Goal: Task Accomplishment & Management: Manage account settings

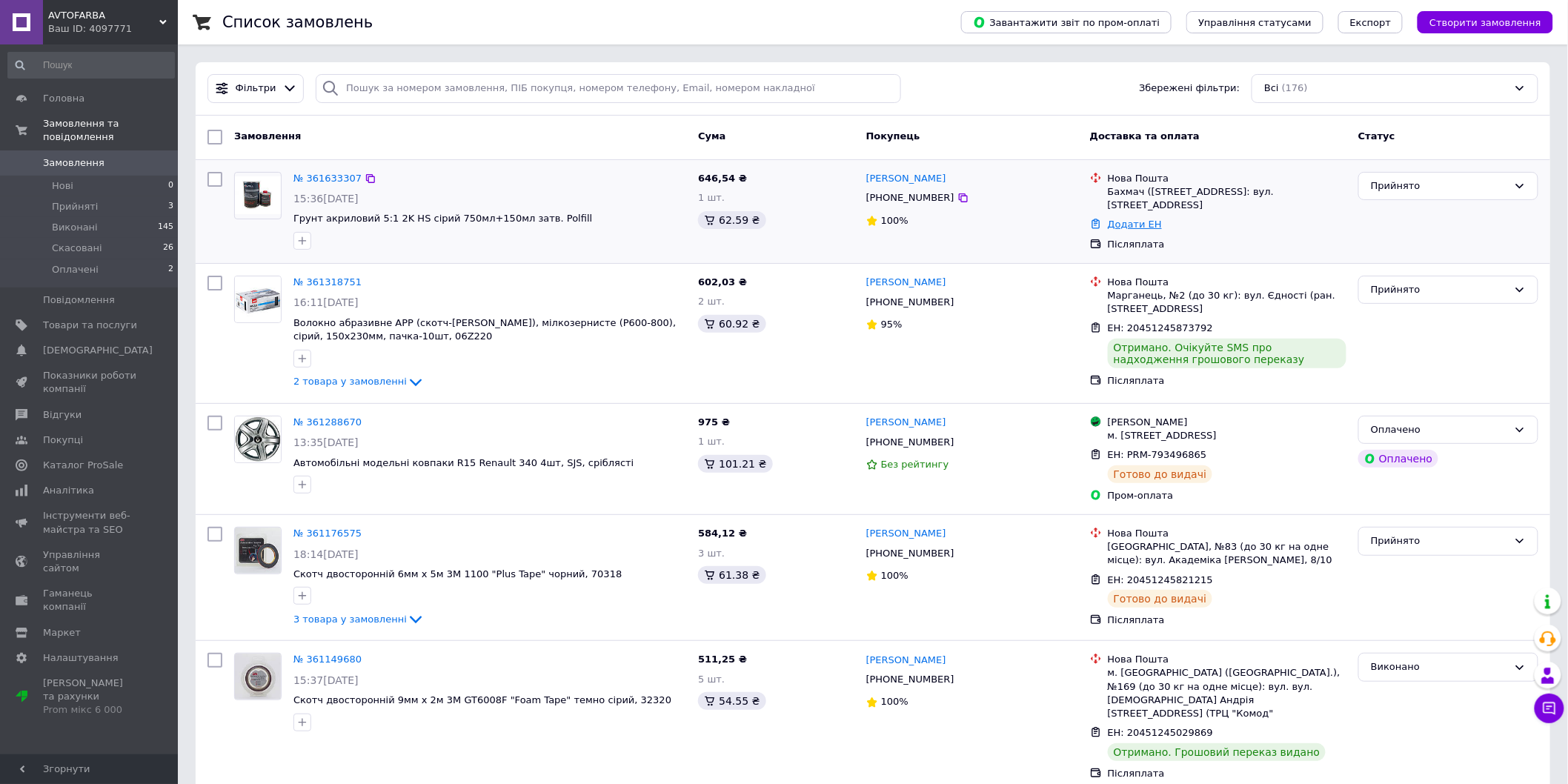
click at [1123, 224] on link "Додати ЕН" at bounding box center [1135, 224] width 54 height 11
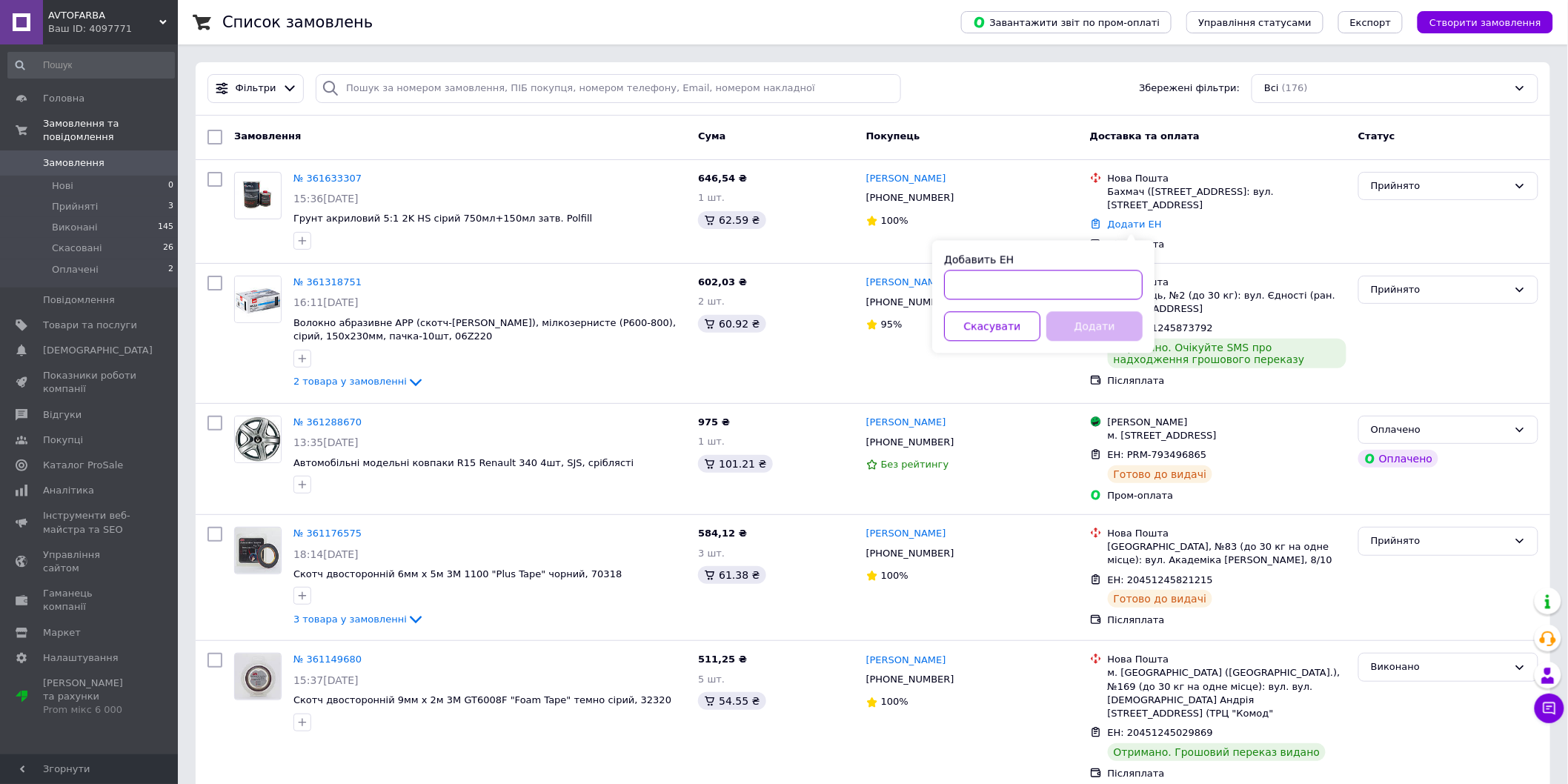
click at [1056, 288] on input "Добавить ЕН" at bounding box center [1043, 285] width 198 height 30
type input "20451247424975"
click at [1112, 317] on button "Додати" at bounding box center [1094, 326] width 96 height 30
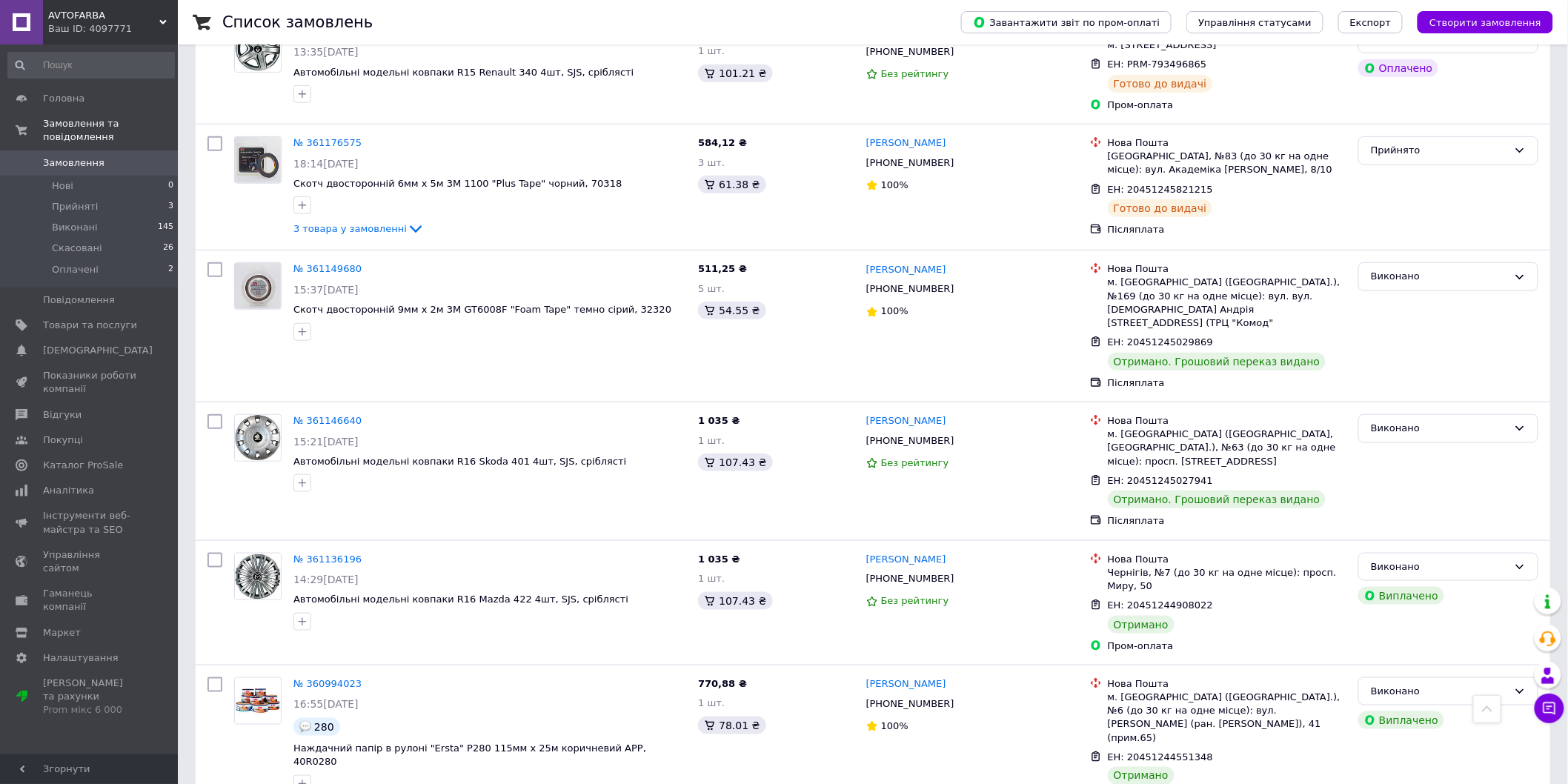
scroll to position [82, 0]
